Goal: Task Accomplishment & Management: Manage account settings

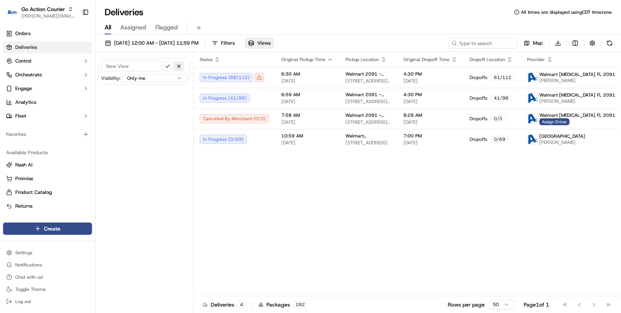
click at [181, 65] on button "button" at bounding box center [179, 66] width 10 height 10
click at [274, 44] on button "Views" at bounding box center [259, 43] width 29 height 11
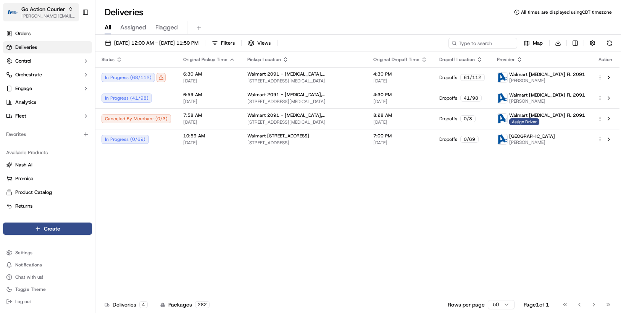
click at [68, 9] on div "Go Action Courier" at bounding box center [48, 9] width 55 height 8
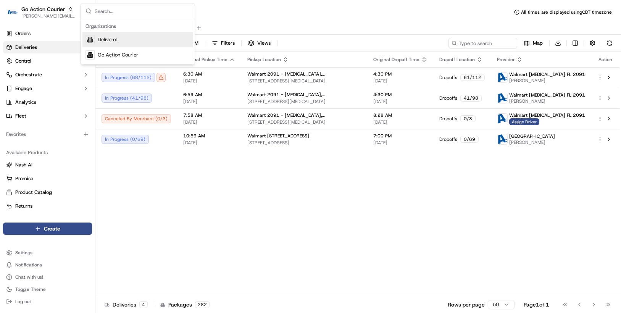
click at [104, 42] on span "Deliverol" at bounding box center [107, 39] width 19 height 7
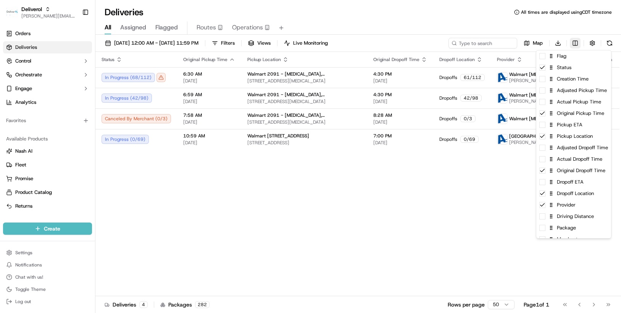
click at [573, 43] on html "Deliverol [PERSON_NAME][EMAIL_ADDRESS][PERSON_NAME][DOMAIN_NAME] Toggle Sidebar…" at bounding box center [310, 156] width 621 height 313
click at [563, 58] on div "Flag" at bounding box center [573, 55] width 75 height 11
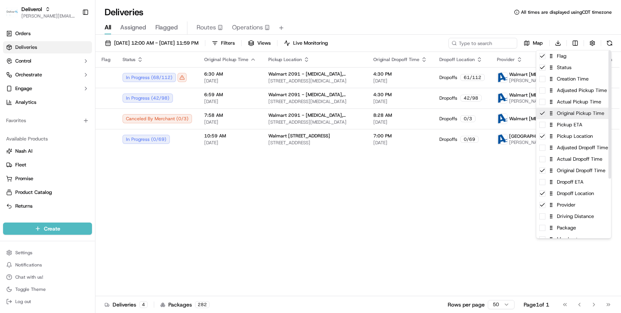
click at [558, 118] on div "Original Pickup Time" at bounding box center [573, 113] width 75 height 11
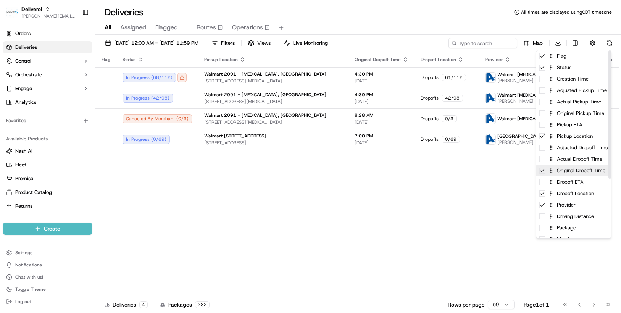
click at [564, 174] on div "Original Dropoff Time" at bounding box center [573, 170] width 75 height 11
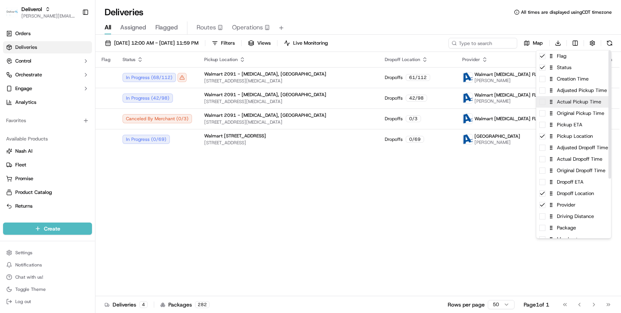
click at [573, 105] on div "Actual Pickup Time" at bounding box center [573, 101] width 75 height 11
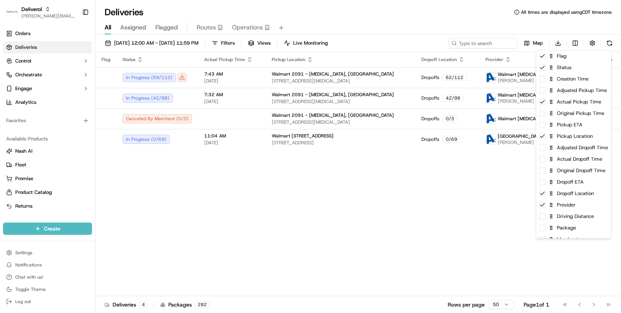
click at [430, 192] on html "Deliverol [PERSON_NAME][EMAIL_ADDRESS][PERSON_NAME][DOMAIN_NAME] Toggle Sidebar…" at bounding box center [310, 156] width 621 height 313
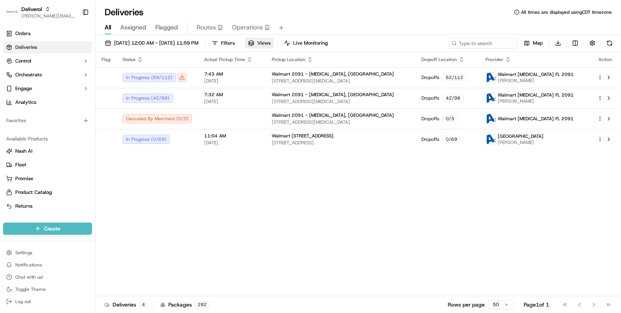
click at [271, 46] on span "Views" at bounding box center [263, 43] width 13 height 7
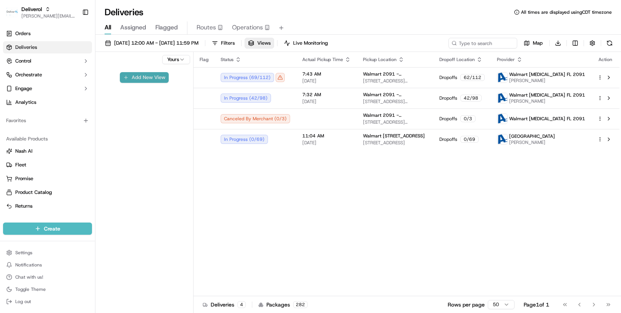
click at [152, 77] on button "Add New View" at bounding box center [144, 77] width 49 height 11
click at [134, 82] on input at bounding box center [131, 80] width 60 height 11
type input "Default"
click at [608, 45] on button at bounding box center [609, 43] width 11 height 11
click at [284, 184] on div "Flag Status Actual Pickup Time Pickup Location Dropoff Location Provider Action…" at bounding box center [407, 174] width 426 height 244
